Goal: Use online tool/utility: Utilize a website feature to perform a specific function

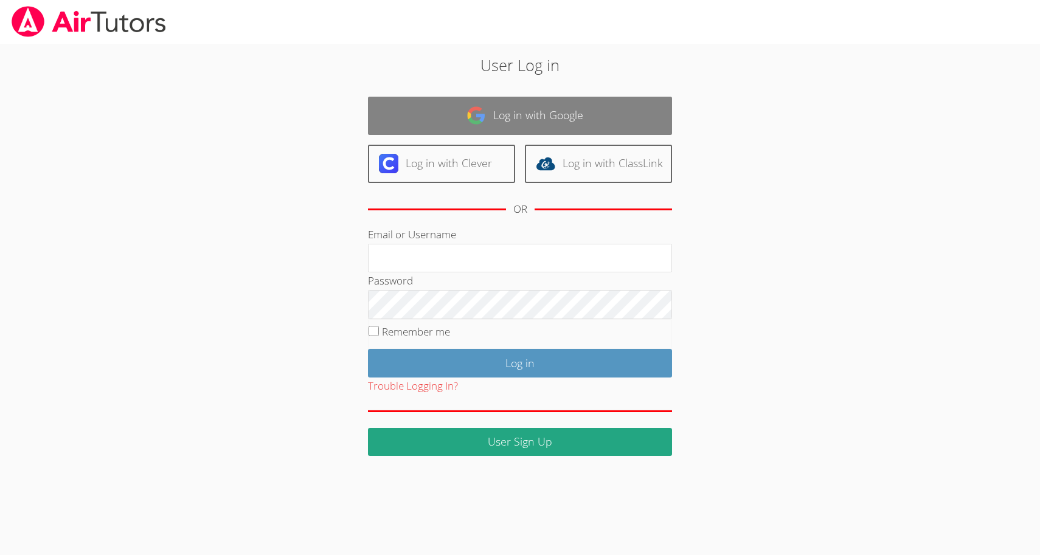
click at [415, 121] on link "Log in with Google" at bounding box center [520, 116] width 304 height 38
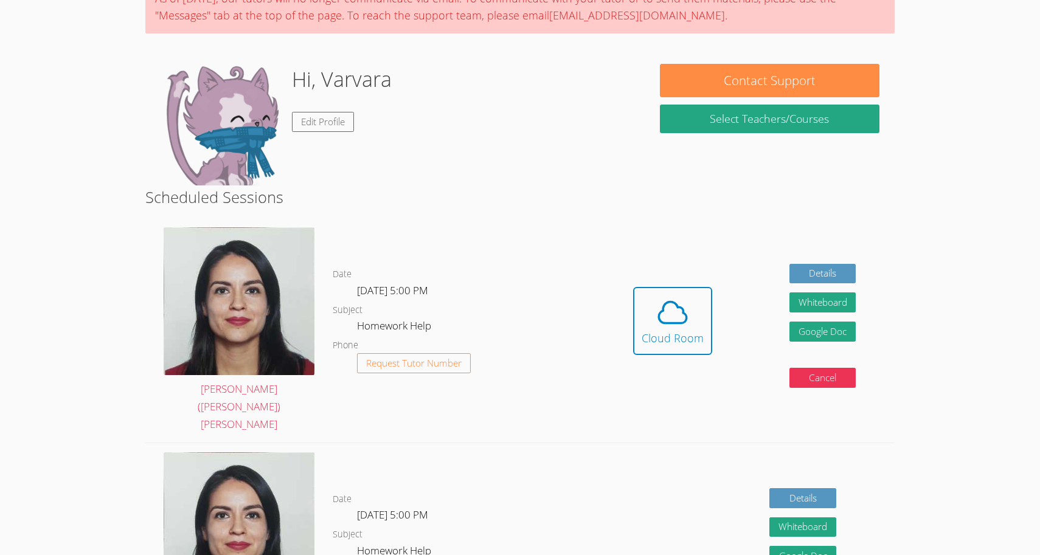
scroll to position [116, 0]
click at [682, 328] on button "Cloud Room" at bounding box center [672, 321] width 79 height 68
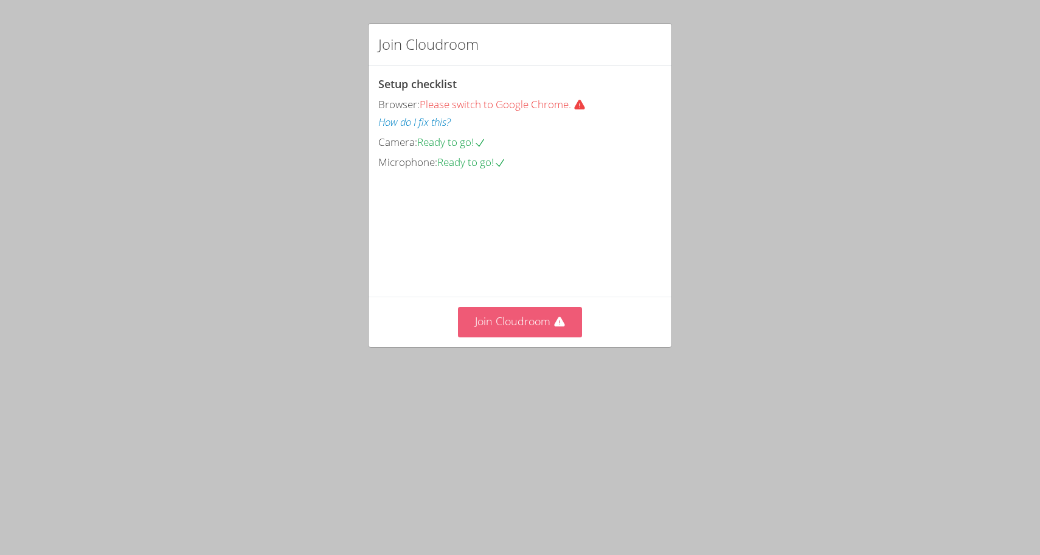
click at [519, 337] on button "Join Cloudroom" at bounding box center [520, 322] width 125 height 30
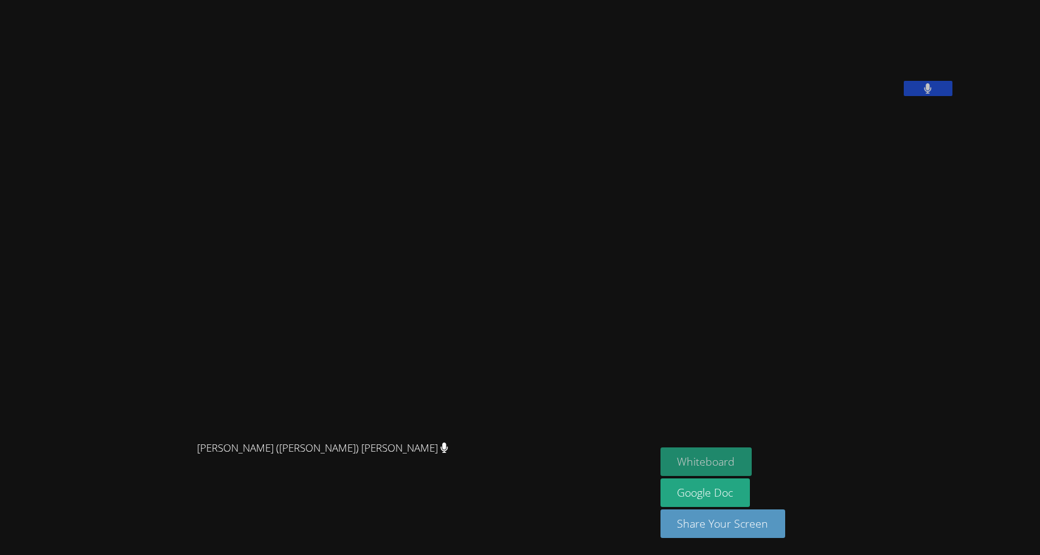
click at [660, 469] on button "Whiteboard" at bounding box center [706, 462] width 92 height 29
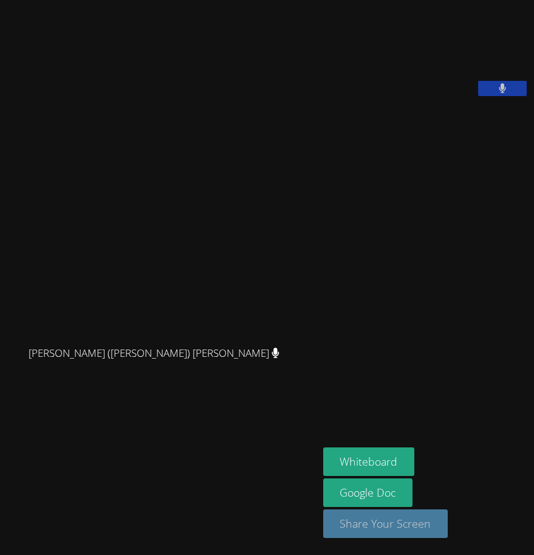
click at [357, 525] on button "Share Your Screen" at bounding box center [385, 524] width 125 height 29
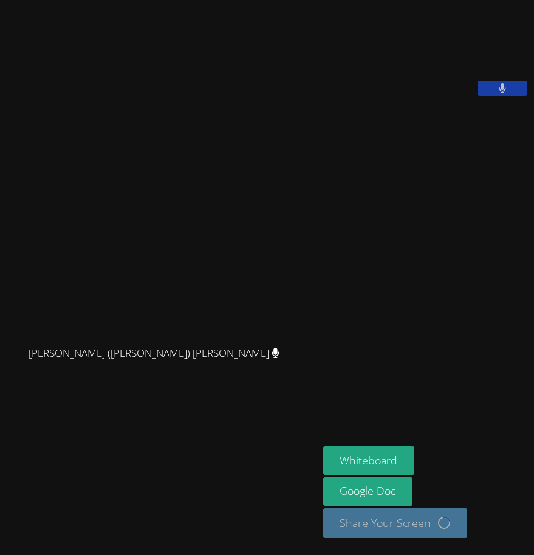
click at [506, 96] on video at bounding box center [414, 50] width 182 height 91
click at [502, 94] on icon at bounding box center [502, 88] width 7 height 10
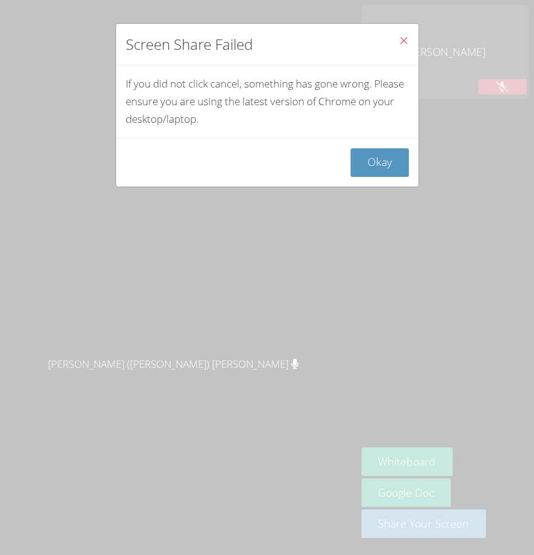
click at [510, 136] on div "Screen Share Failed If you did not click cancel, something has gone wrong. Plea…" at bounding box center [267, 277] width 534 height 555
click at [385, 157] on button "Okay" at bounding box center [380, 162] width 58 height 29
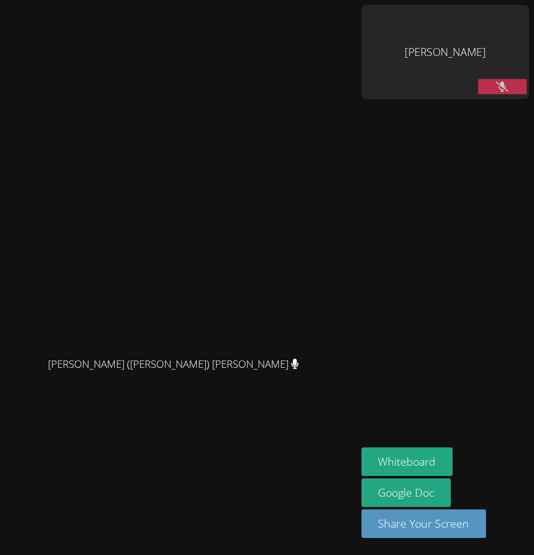
click at [507, 81] on icon at bounding box center [502, 86] width 13 height 10
